Goal: Transaction & Acquisition: Obtain resource

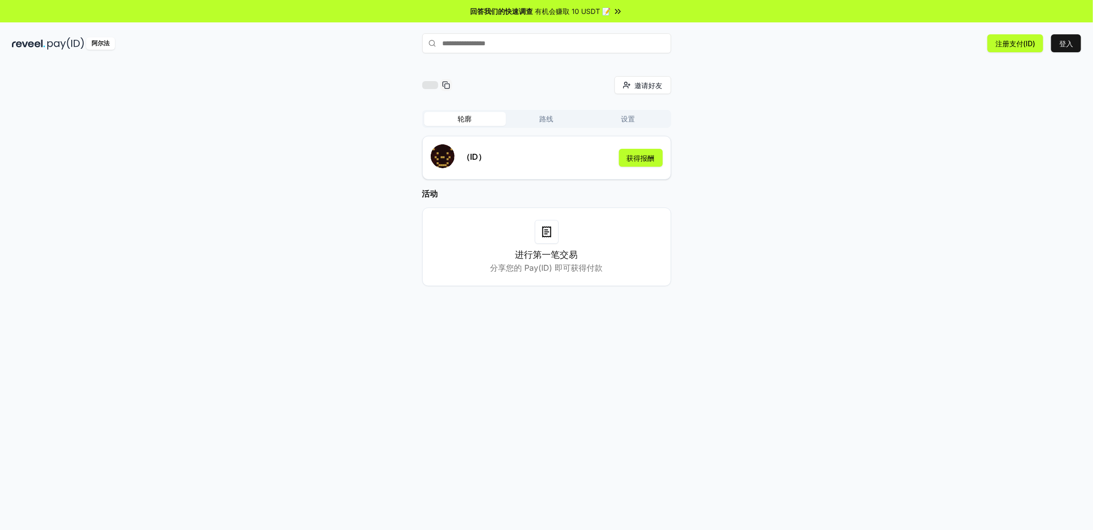
click at [962, 68] on div "邀请好友 邀请 轮廓 路线 设置 （ID） 获得报酬 活动 进行第一笔交易 分享您的 Pay(ID) 即可获得付款" at bounding box center [546, 307] width 1093 height 502
click at [1067, 43] on font "登入" at bounding box center [1066, 43] width 14 height 8
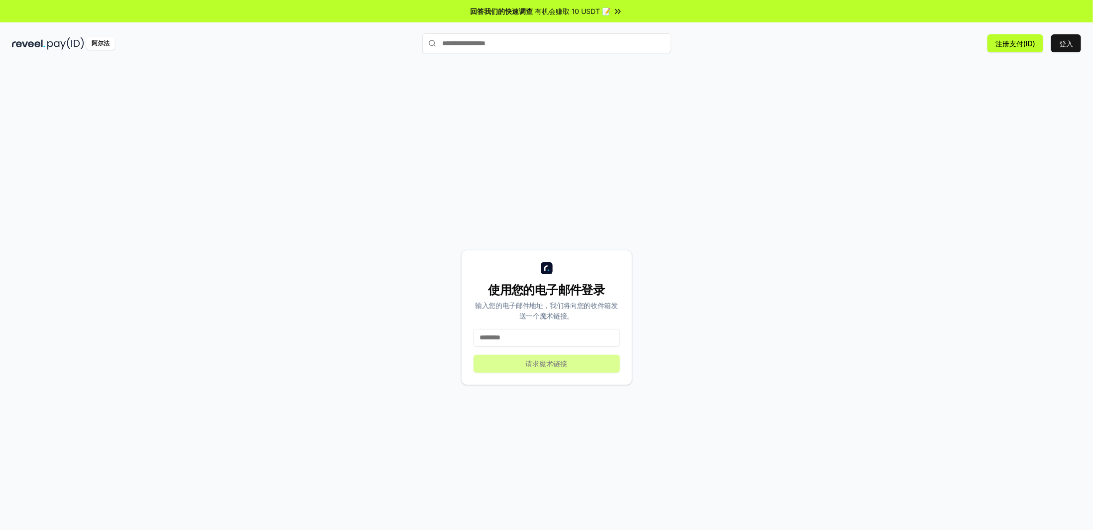
click at [509, 47] on input "text" at bounding box center [546, 43] width 249 height 20
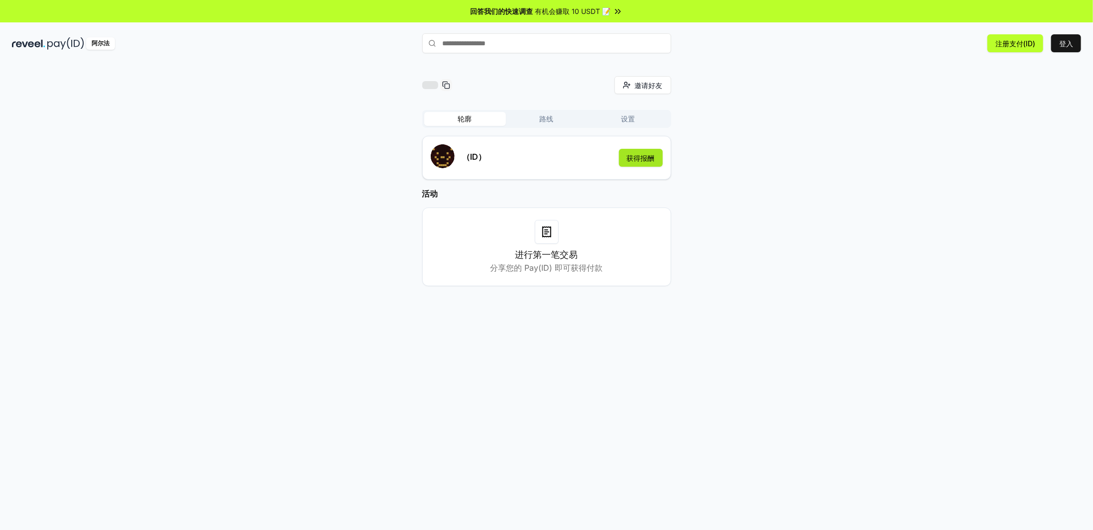
click at [639, 157] on font "获得报酬" at bounding box center [641, 158] width 28 height 8
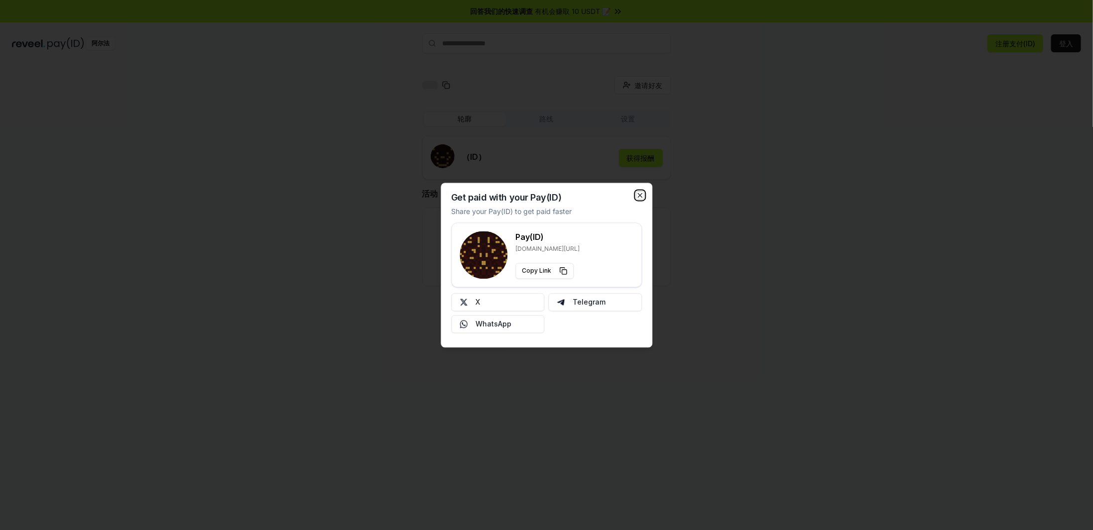
click at [638, 194] on icon "button" at bounding box center [640, 195] width 4 height 4
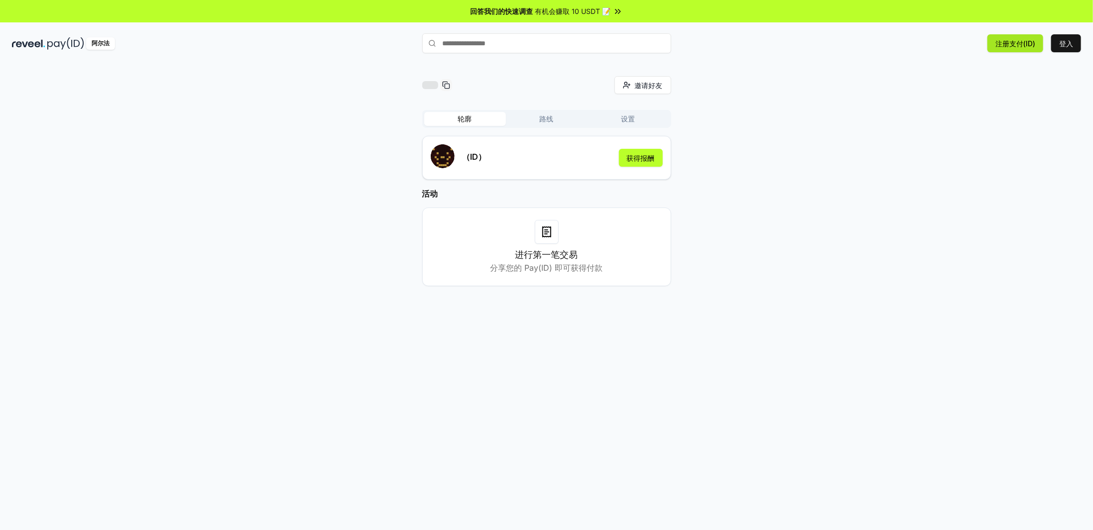
click at [1007, 44] on font "注册支付(ID)" at bounding box center [1015, 43] width 40 height 8
click at [1058, 44] on button "登入" at bounding box center [1066, 43] width 30 height 18
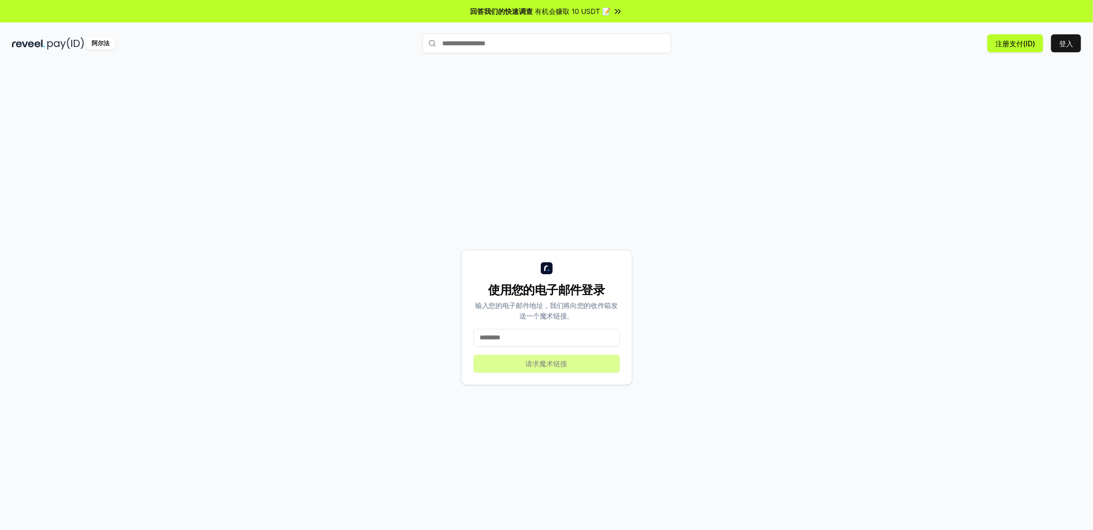
click at [519, 39] on input "text" at bounding box center [546, 43] width 249 height 20
click at [680, 99] on div "使用您的电子邮件登录 输入您的电子邮件地址，我们将向您的收件箱发送一个魔术链接。 请求魔术链接" at bounding box center [546, 317] width 1069 height 483
